Goal: Find specific page/section: Find specific page/section

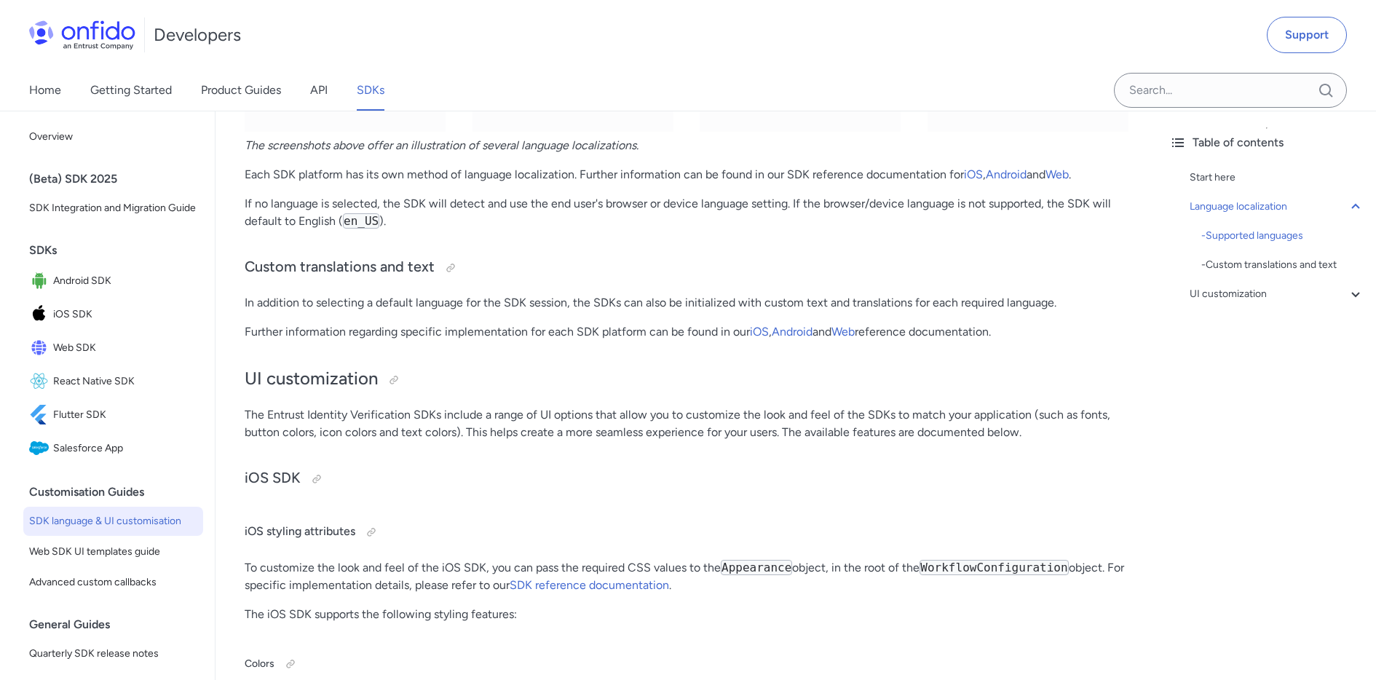
click at [379, 94] on link "SDKs" at bounding box center [371, 90] width 28 height 41
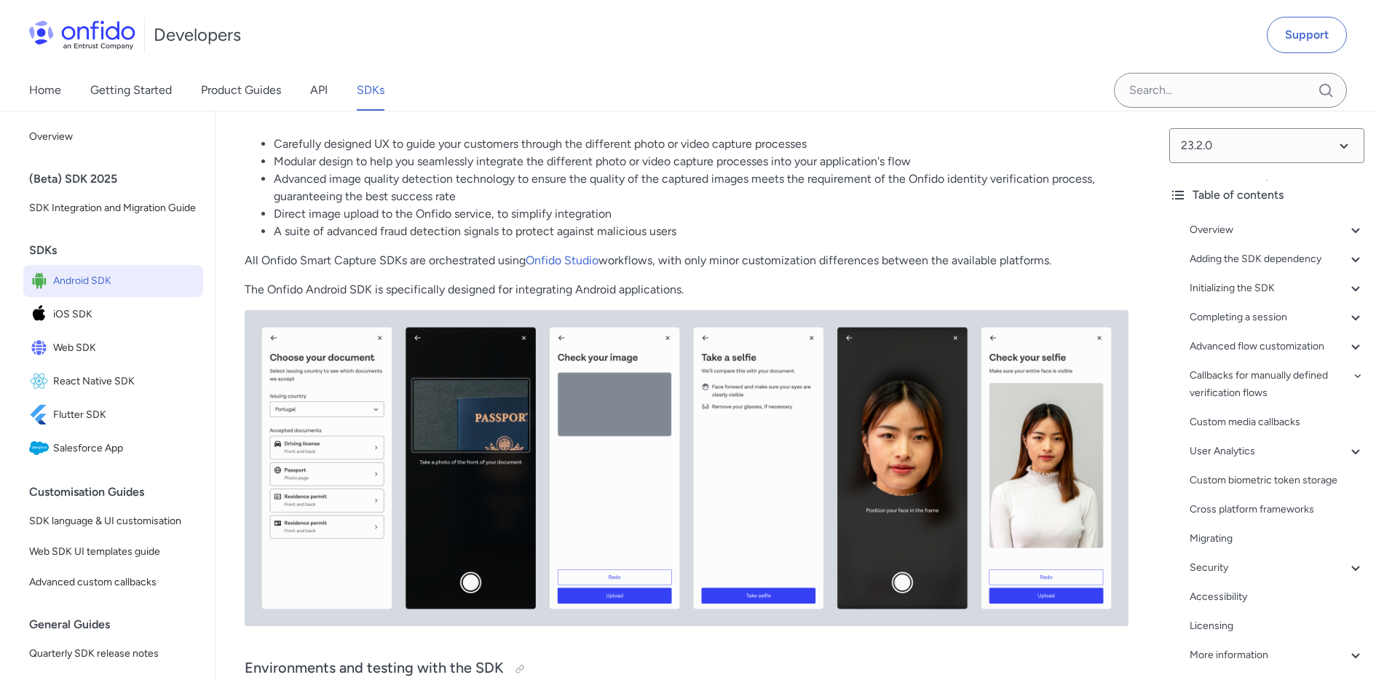
scroll to position [234, 0]
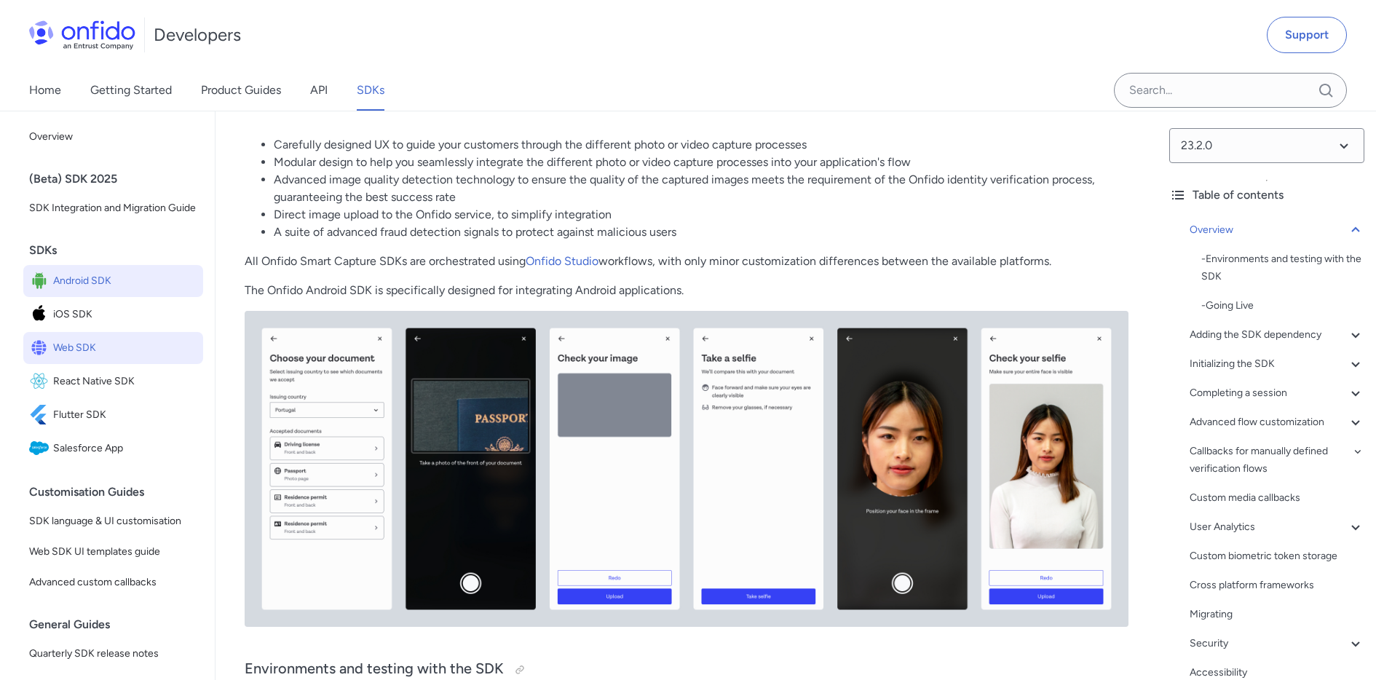
click at [120, 352] on span "Web SDK" at bounding box center [125, 348] width 144 height 20
